Goal: Communication & Community: Share content

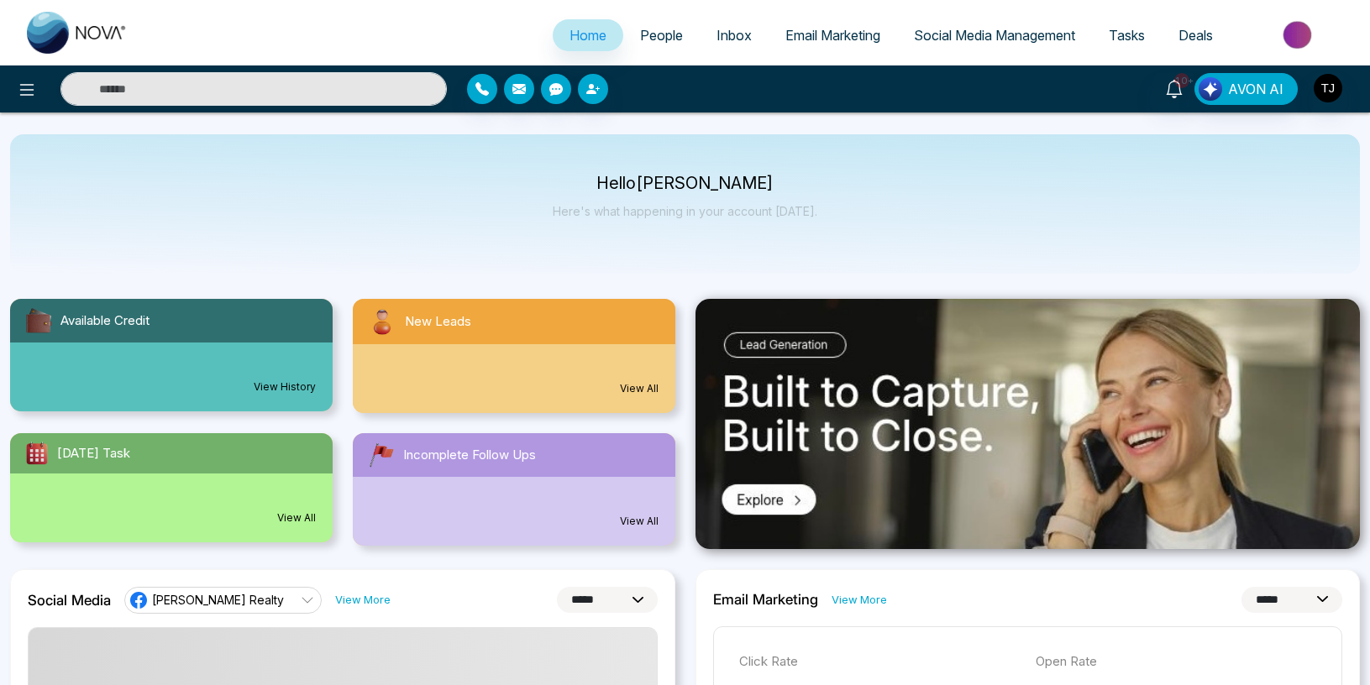
select select "*"
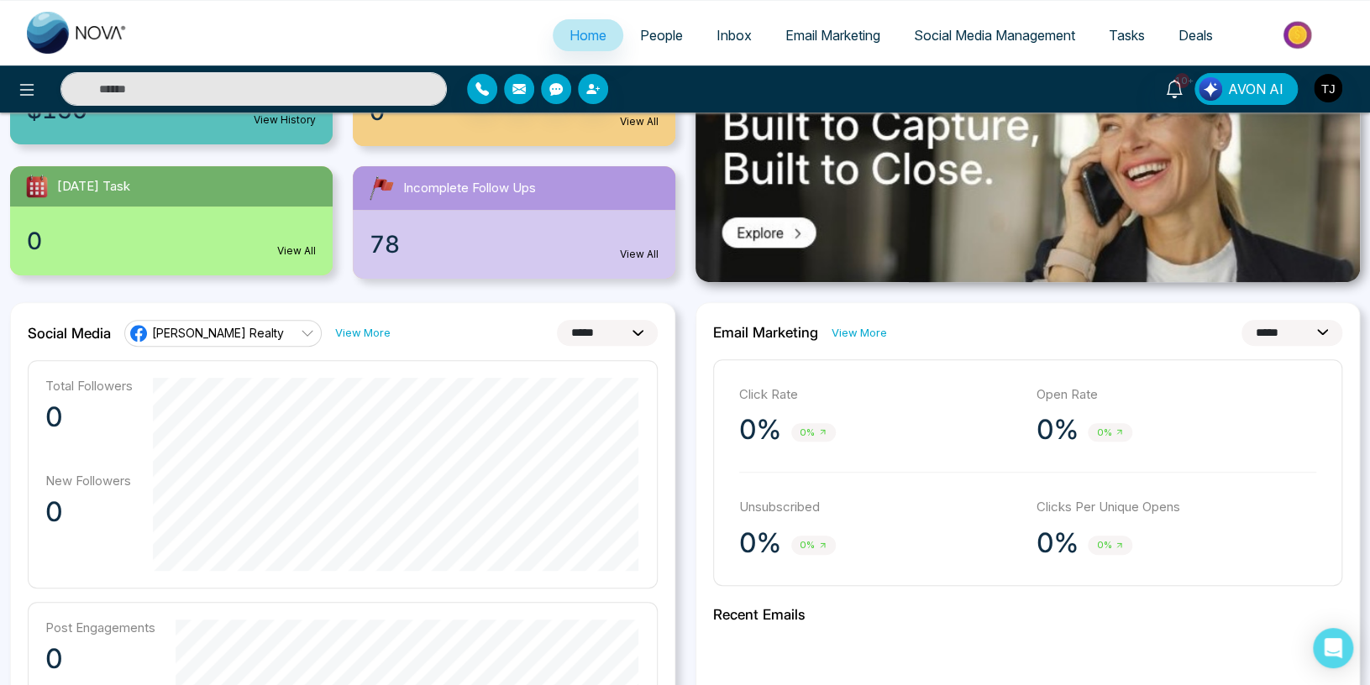
scroll to position [623, 0]
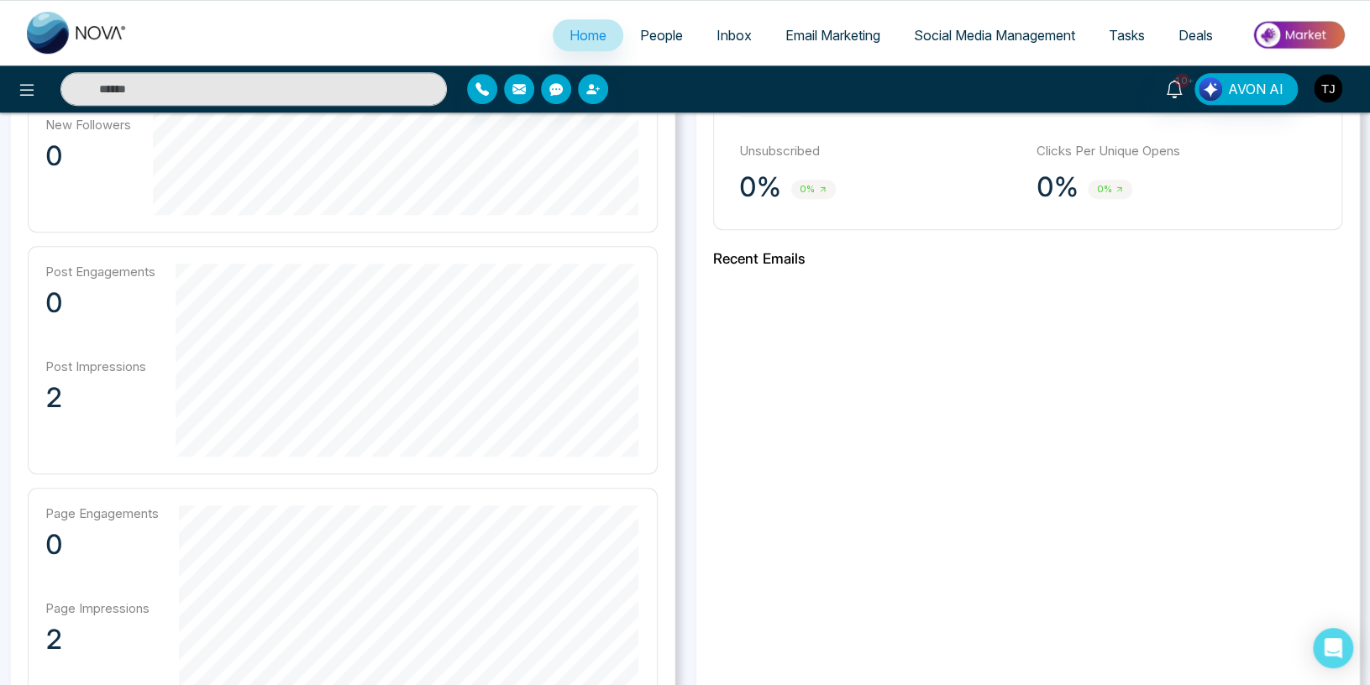
click at [1330, 86] on img "button" at bounding box center [1328, 88] width 29 height 29
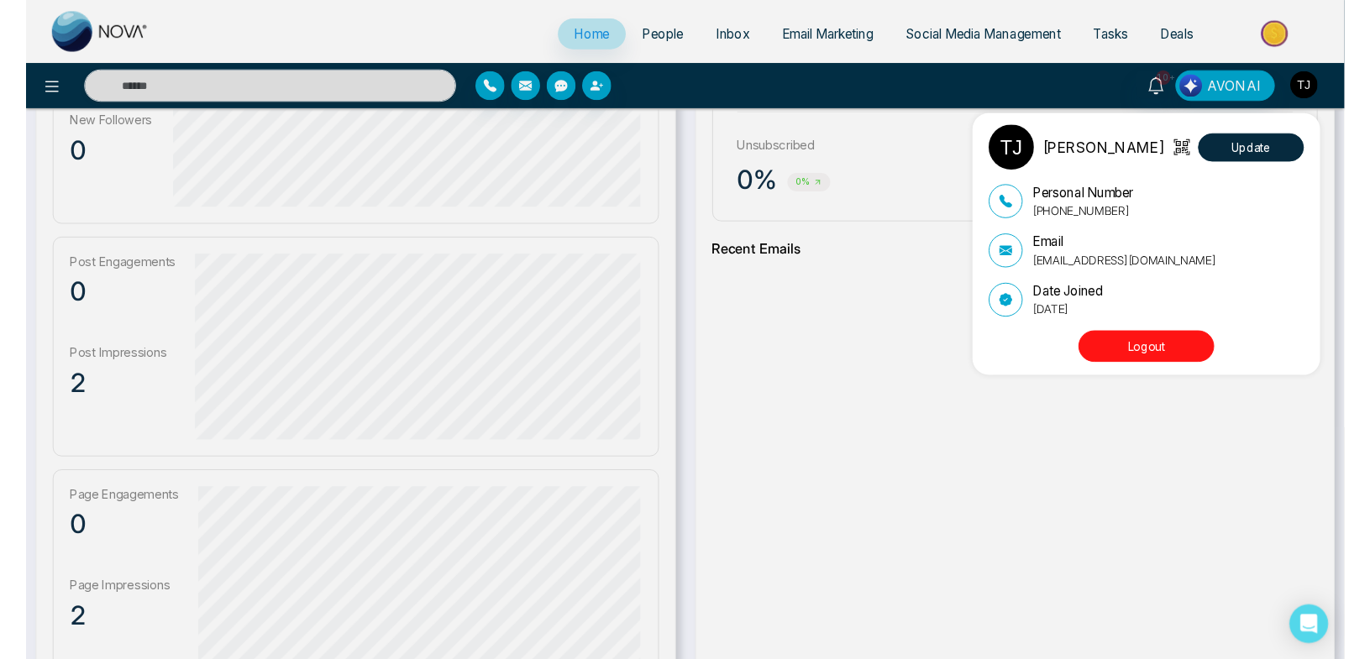
scroll to position [178, 0]
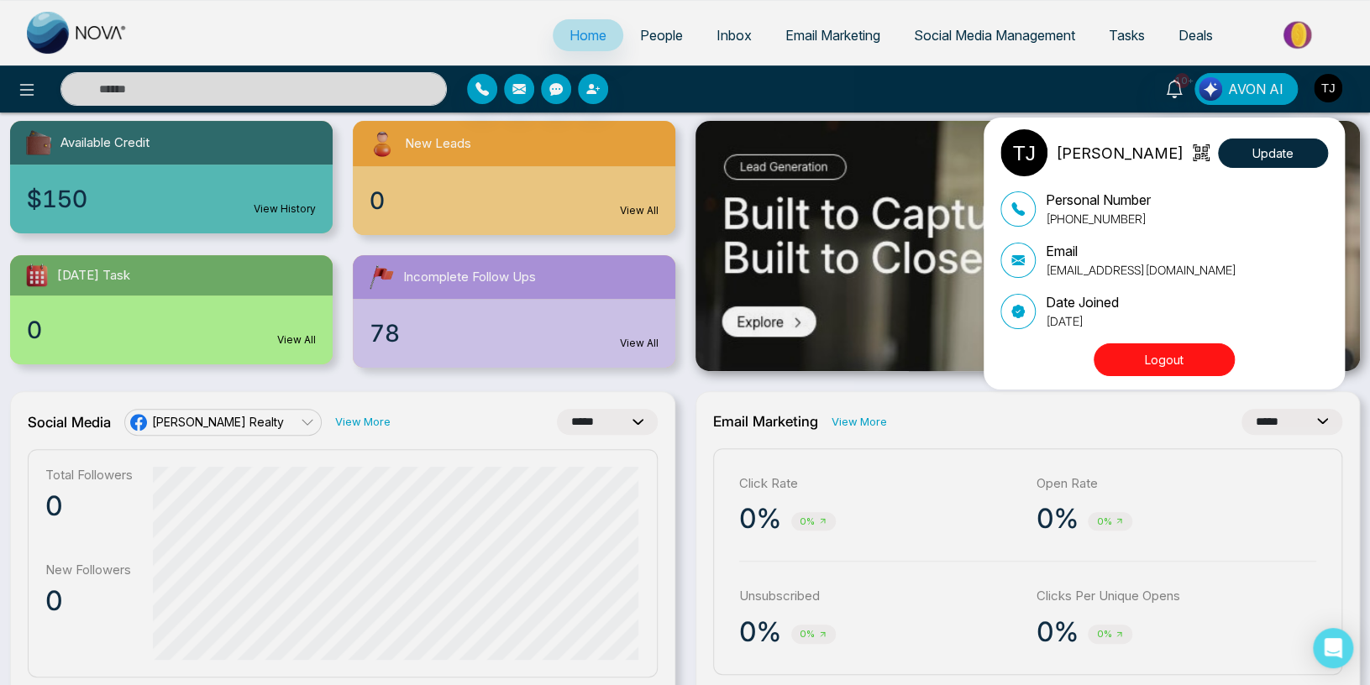
click at [243, 422] on div "[PERSON_NAME] Update Personal Number [PHONE_NUMBER] Email [EMAIL_ADDRESS][DOMAI…" at bounding box center [685, 342] width 1370 height 685
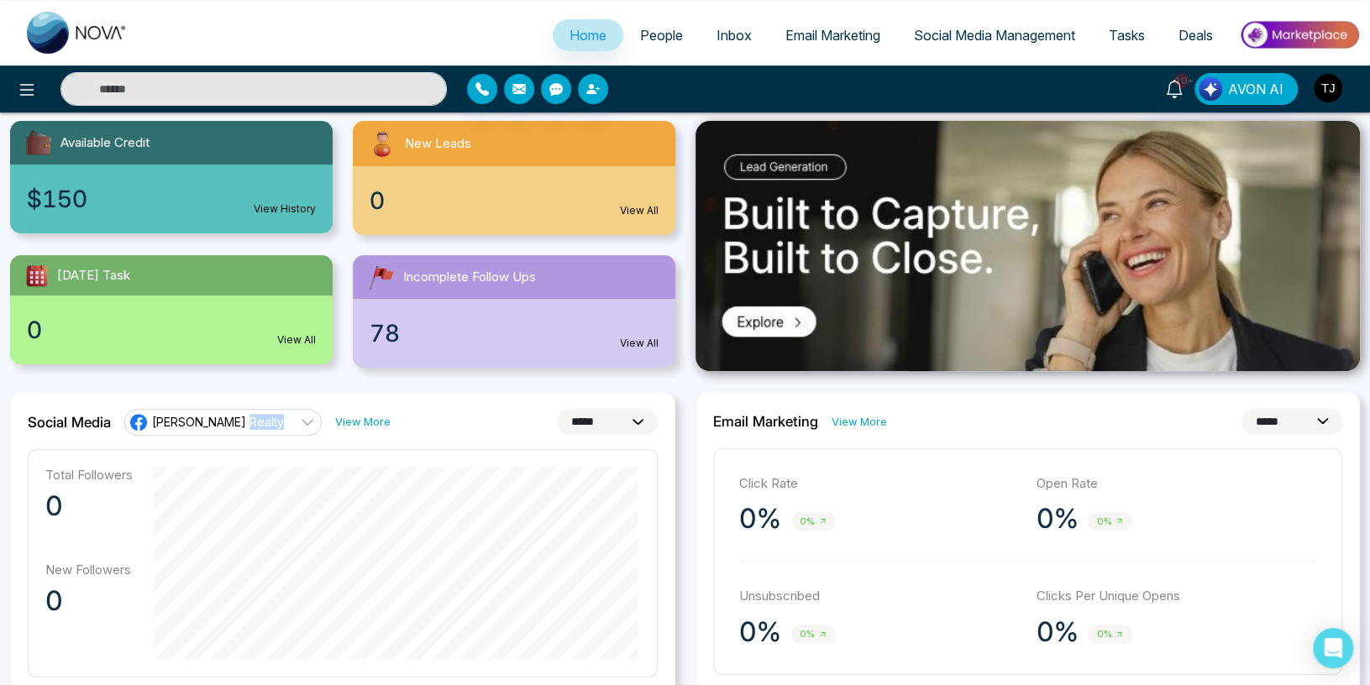
click at [243, 422] on span "[PERSON_NAME] Realty" at bounding box center [218, 422] width 132 height 16
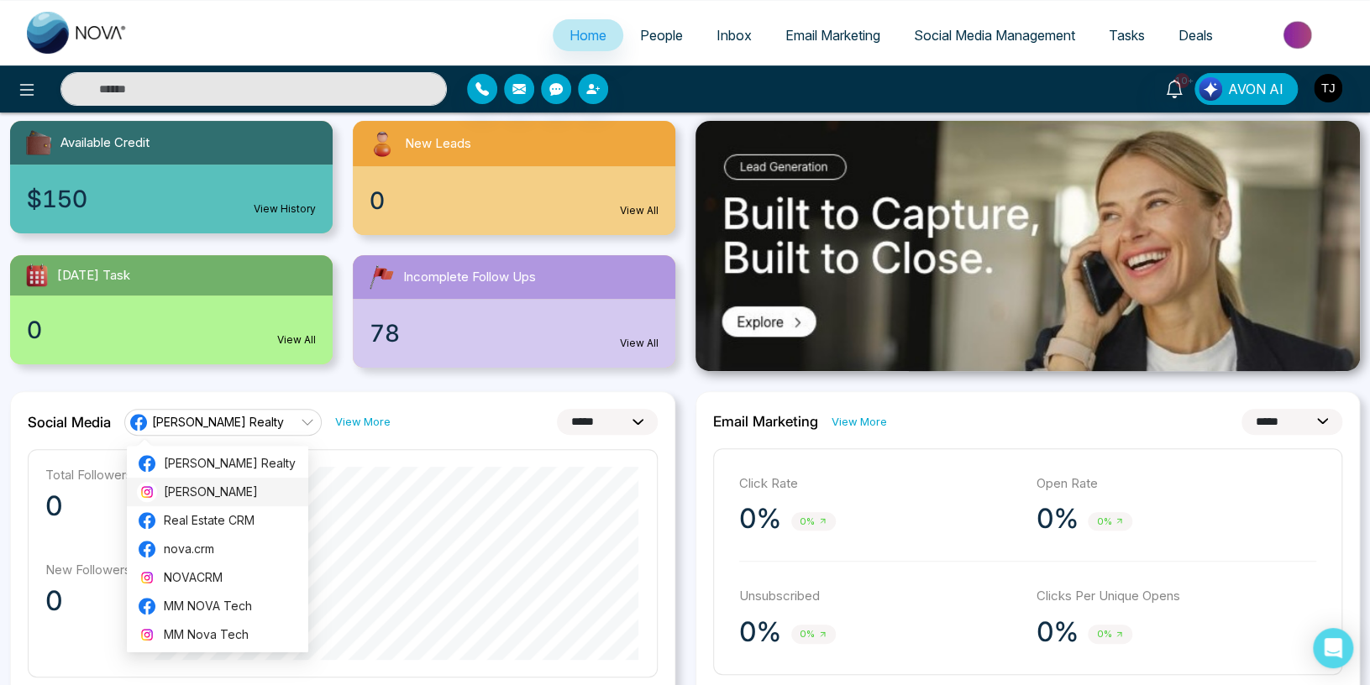
click at [212, 493] on span "[PERSON_NAME]" at bounding box center [231, 492] width 134 height 18
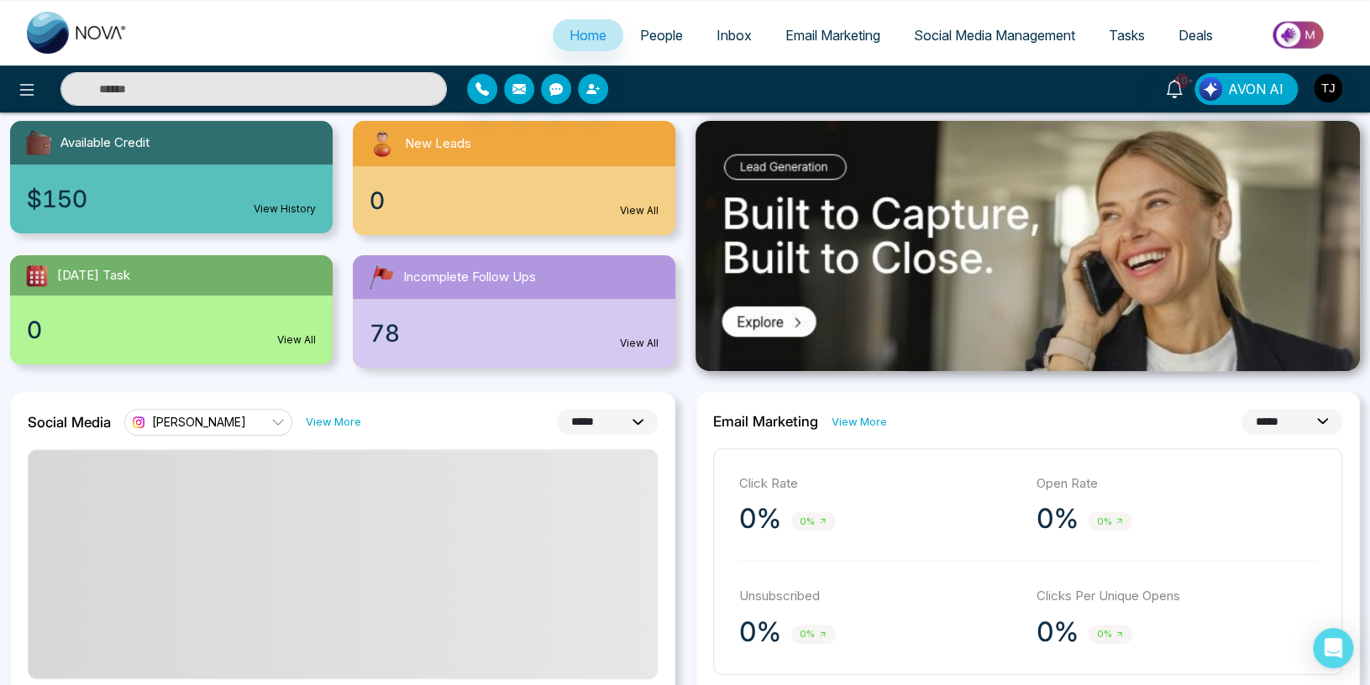
click at [445, 417] on div "**********" at bounding box center [343, 422] width 630 height 27
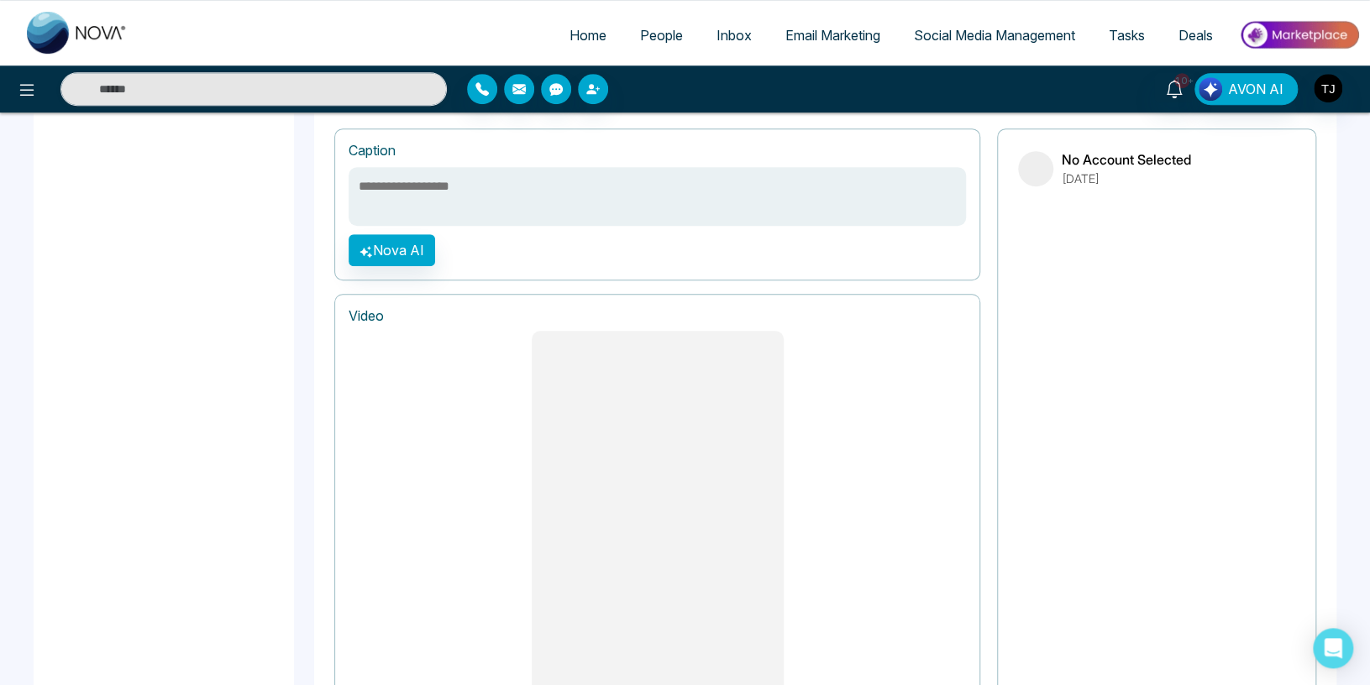
scroll to position [434, 0]
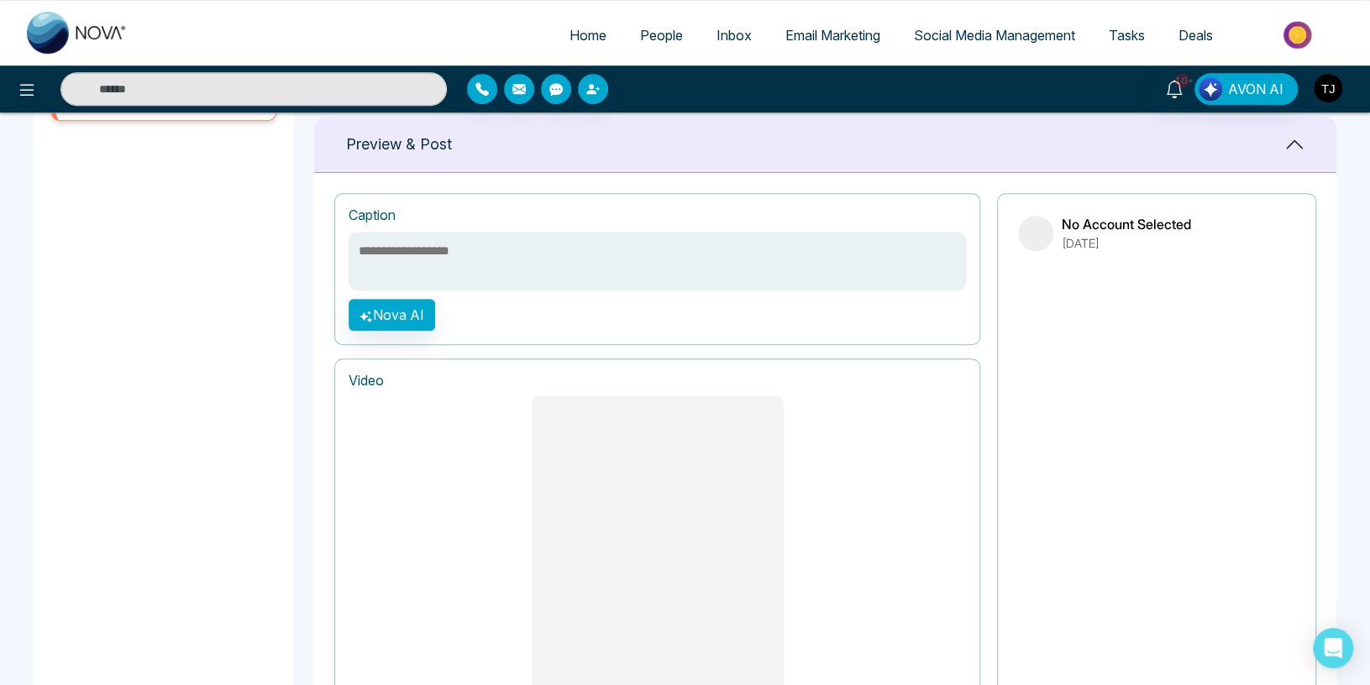
click at [1332, 81] on img "button" at bounding box center [1328, 88] width 29 height 29
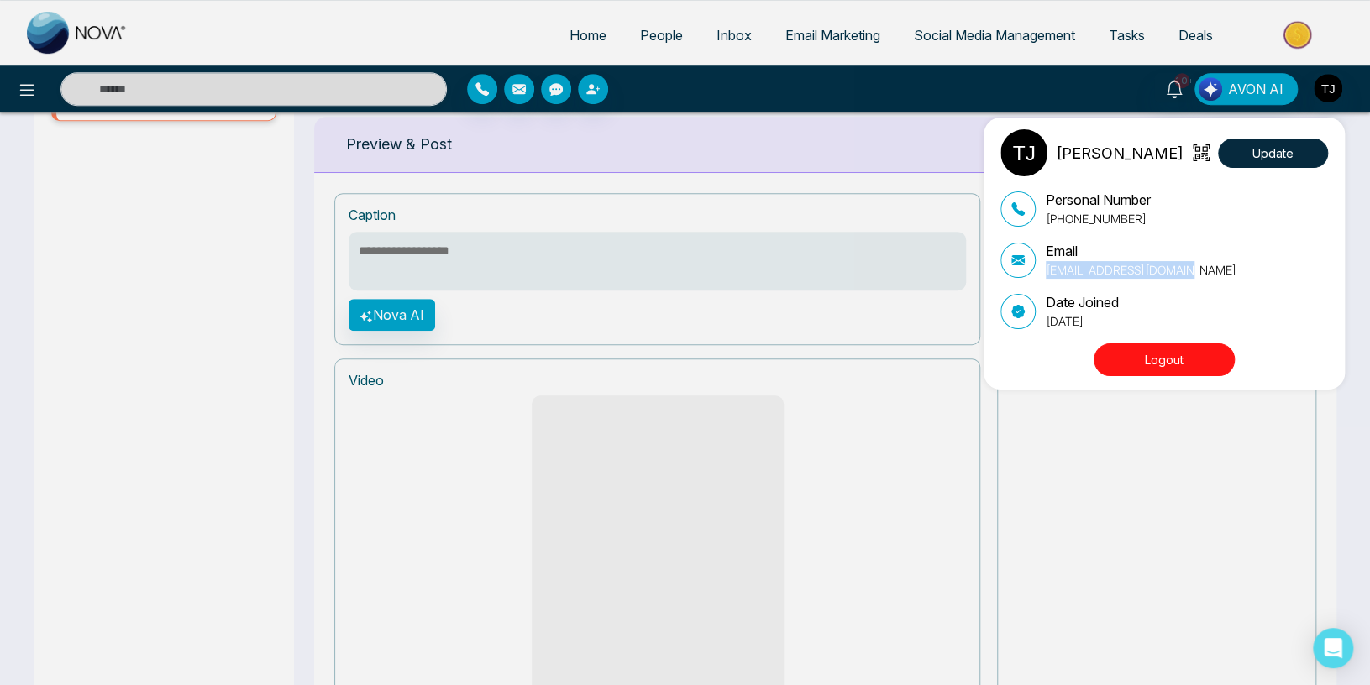
drag, startPoint x: 1187, startPoint y: 271, endPoint x: 1043, endPoint y: 276, distance: 143.7
click at [1043, 276] on div "Email [EMAIL_ADDRESS][DOMAIN_NAME]" at bounding box center [1164, 260] width 328 height 38
copy p "[EMAIL_ADDRESS][DOMAIN_NAME]"
click at [290, 443] on div "[PERSON_NAME] Update Personal Number [PHONE_NUMBER] Email [EMAIL_ADDRESS][DOMAI…" at bounding box center [685, 342] width 1370 height 685
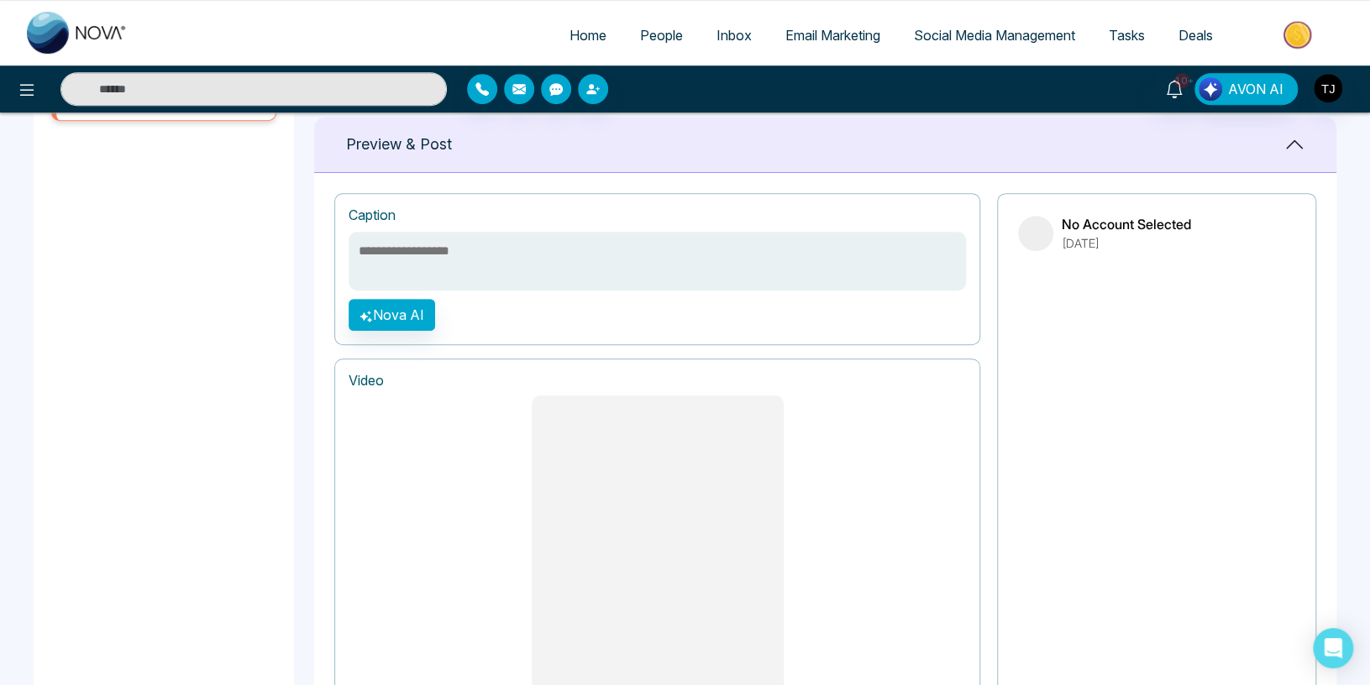
click at [1344, 81] on div "10+ AVON AI" at bounding box center [1084, 89] width 551 height 32
click at [1332, 87] on img "button" at bounding box center [1328, 88] width 29 height 29
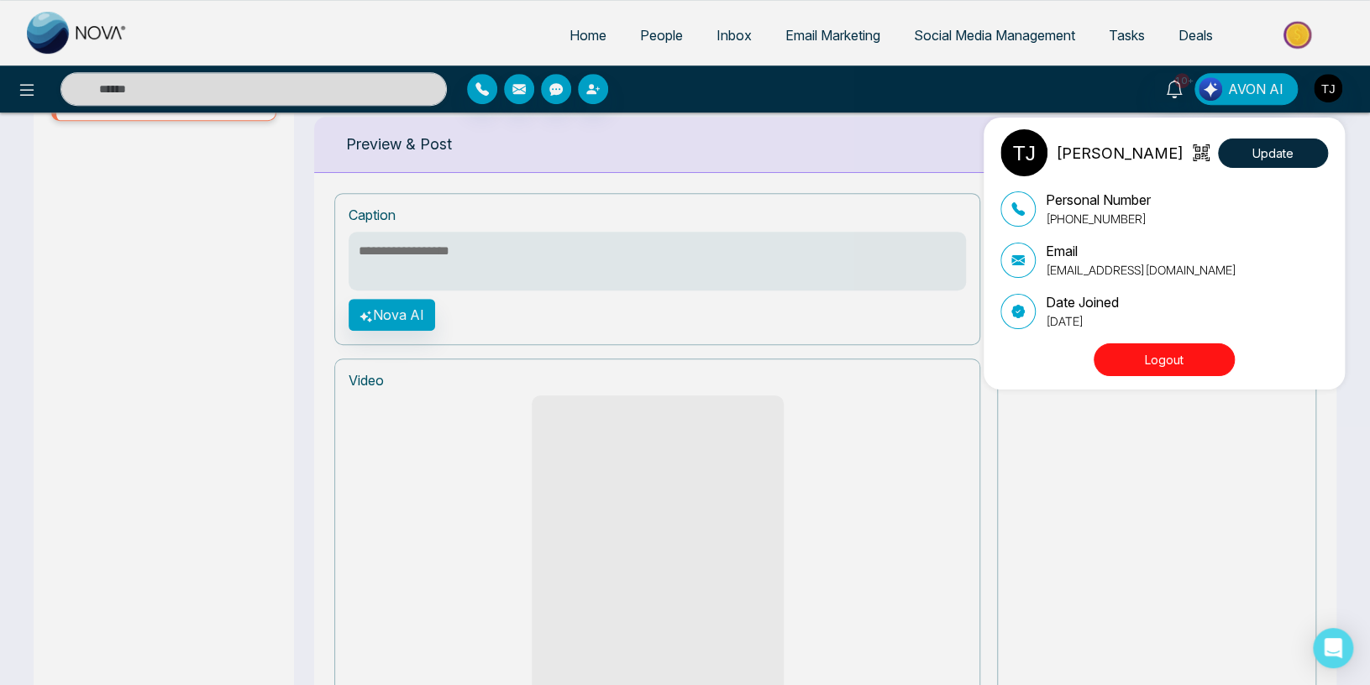
click at [1162, 349] on button "Logout" at bounding box center [1163, 359] width 141 height 33
